Goal: Transaction & Acquisition: Book appointment/travel/reservation

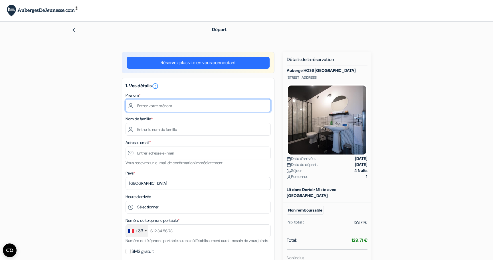
click at [163, 106] on input "text" at bounding box center [198, 105] width 145 height 13
type input "el mehdi"
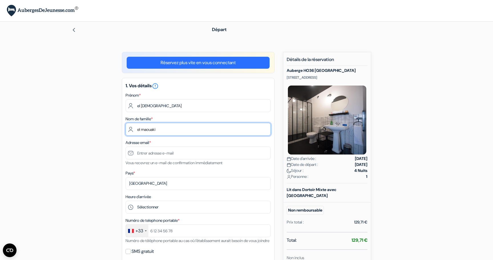
type input "el maouaki"
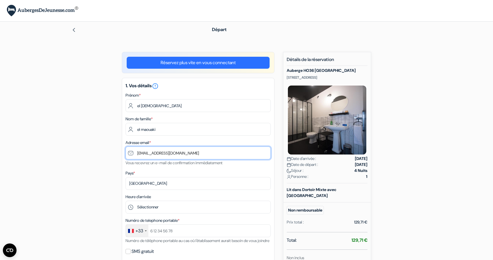
type input "[EMAIL_ADDRESS][DOMAIN_NAME]"
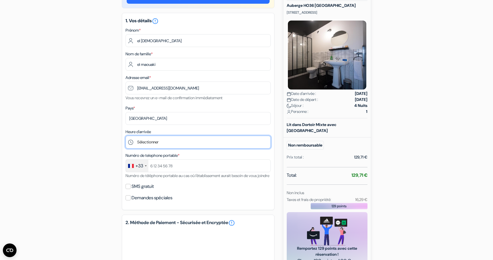
scroll to position [70, 0]
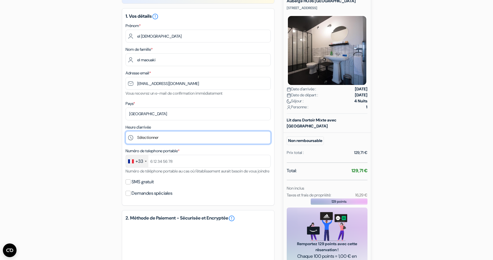
click at [147, 138] on select "Sélectionner 16:00 17:00 18:00 19:00 20:00 21:00 22:00 23:00 0:00" at bounding box center [198, 137] width 145 height 13
click at [141, 140] on select "Sélectionner 16:00 17:00 18:00 19:00 20:00 21:00 22:00 23:00 0:00" at bounding box center [198, 137] width 145 height 13
select select "20"
click at [126, 132] on select "Sélectionner 16:00 17:00 18:00 19:00 20:00 21:00 22:00 23:00 0:00" at bounding box center [198, 137] width 145 height 13
click at [120, 137] on div "add_box Auberge HO36 Lyon 36 rue Montesquieu, Lyon, France Détails de l'établis…" at bounding box center [246, 175] width 377 height 387
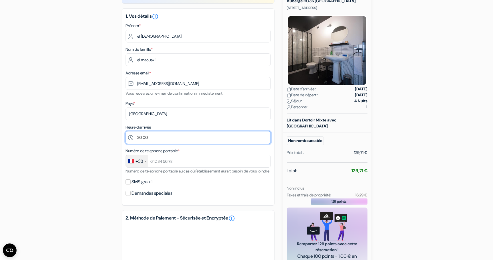
click at [151, 142] on select "Sélectionner 16:00 17:00 18:00 19:00 20:00 21:00 22:00 23:00 0:00" at bounding box center [198, 137] width 145 height 13
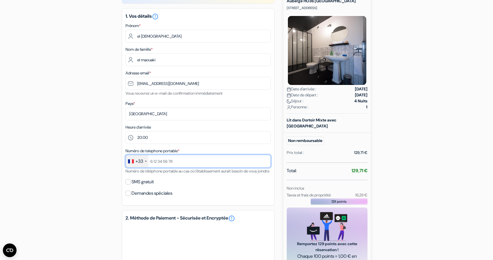
click at [175, 160] on input "text" at bounding box center [198, 161] width 145 height 13
type input "629435605"
click at [76, 180] on div "add_box Auberge HO36 Lyon 36 rue Montesquieu, Lyon, France Détails de l'établis…" at bounding box center [246, 175] width 377 height 387
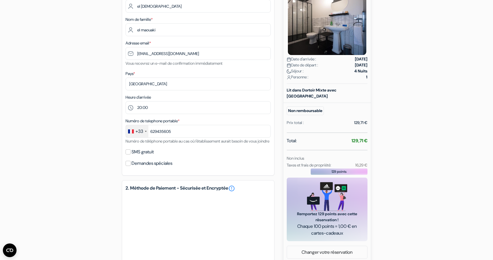
scroll to position [100, 0]
click at [128, 154] on input "SMS gratuit" at bounding box center [128, 151] width 5 height 5
checkbox input "true"
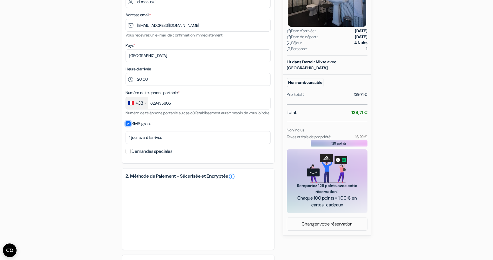
scroll to position [130, 0]
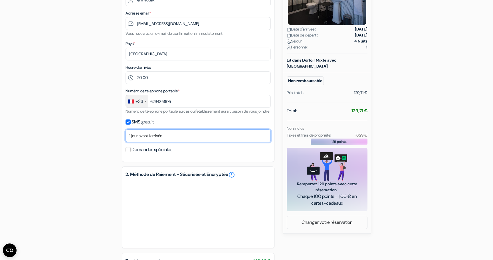
click at [148, 142] on select "Non merci Maintenant Le jour de votre arrivée 1 jour avant l'arrivée 2 jours av…" at bounding box center [198, 136] width 145 height 13
select select "now"
click at [126, 137] on select "Non merci Maintenant Le jour de votre arrivée 1 jour avant l'arrivée 2 jours av…" at bounding box center [198, 136] width 145 height 13
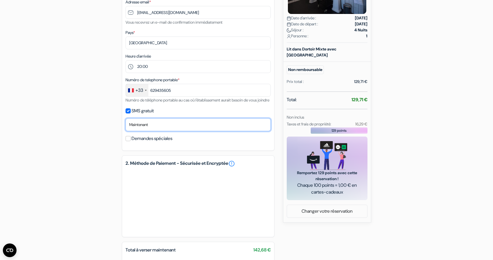
scroll to position [143, 0]
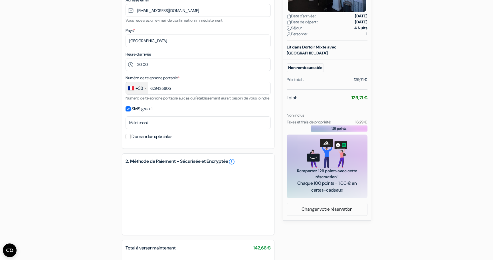
click at [107, 153] on div "add_box Auberge HO36 Lyon 36 rue Montesquieu, Lyon, France Détails de l'établis…" at bounding box center [246, 110] width 377 height 403
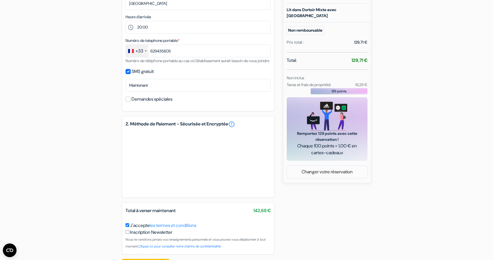
scroll to position [208, 0]
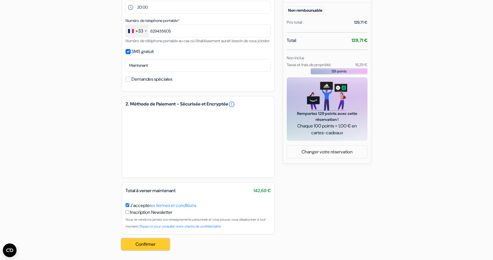
click at [136, 247] on button "Confirmer Loading..." at bounding box center [145, 244] width 47 height 11
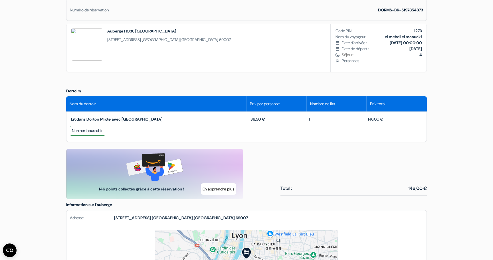
scroll to position [182, 0]
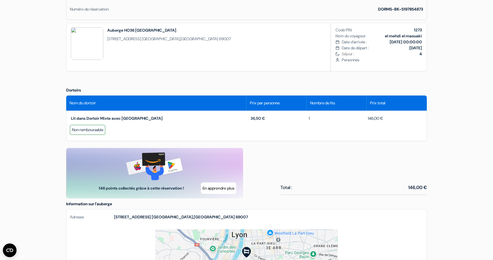
click at [462, 114] on div "Langue [GEOGRAPHIC_DATA] [GEOGRAPHIC_DATA] [GEOGRAPHIC_DATA] Télécharger l'appl…" at bounding box center [246, 136] width 493 height 637
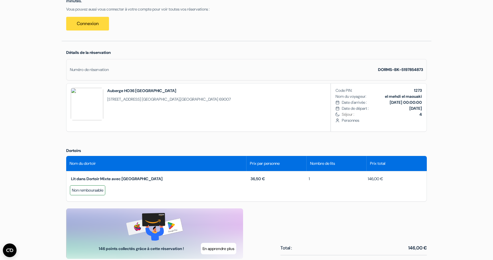
scroll to position [121, 0]
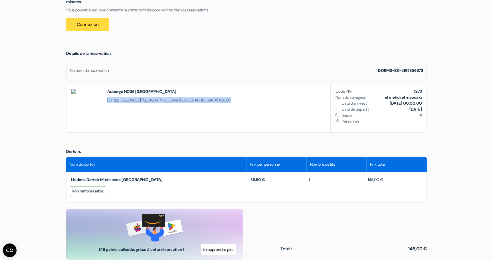
drag, startPoint x: 107, startPoint y: 101, endPoint x: 188, endPoint y: 99, distance: 80.8
click at [188, 99] on div "Auberge HO36 [GEOGRAPHIC_DATA] [STREET_ADDRESS] Code PIN: 1273 Nom du voyageur:…" at bounding box center [246, 108] width 361 height 49
copy span "[STREET_ADDRESS][PERSON_NAME]"
click at [270, 115] on div "Auberge HO36 [GEOGRAPHIC_DATA] [STREET_ADDRESS] Code PIN: 1273 Nom du voyageur:…" at bounding box center [246, 108] width 361 height 49
